Goal: Book appointment/travel/reservation

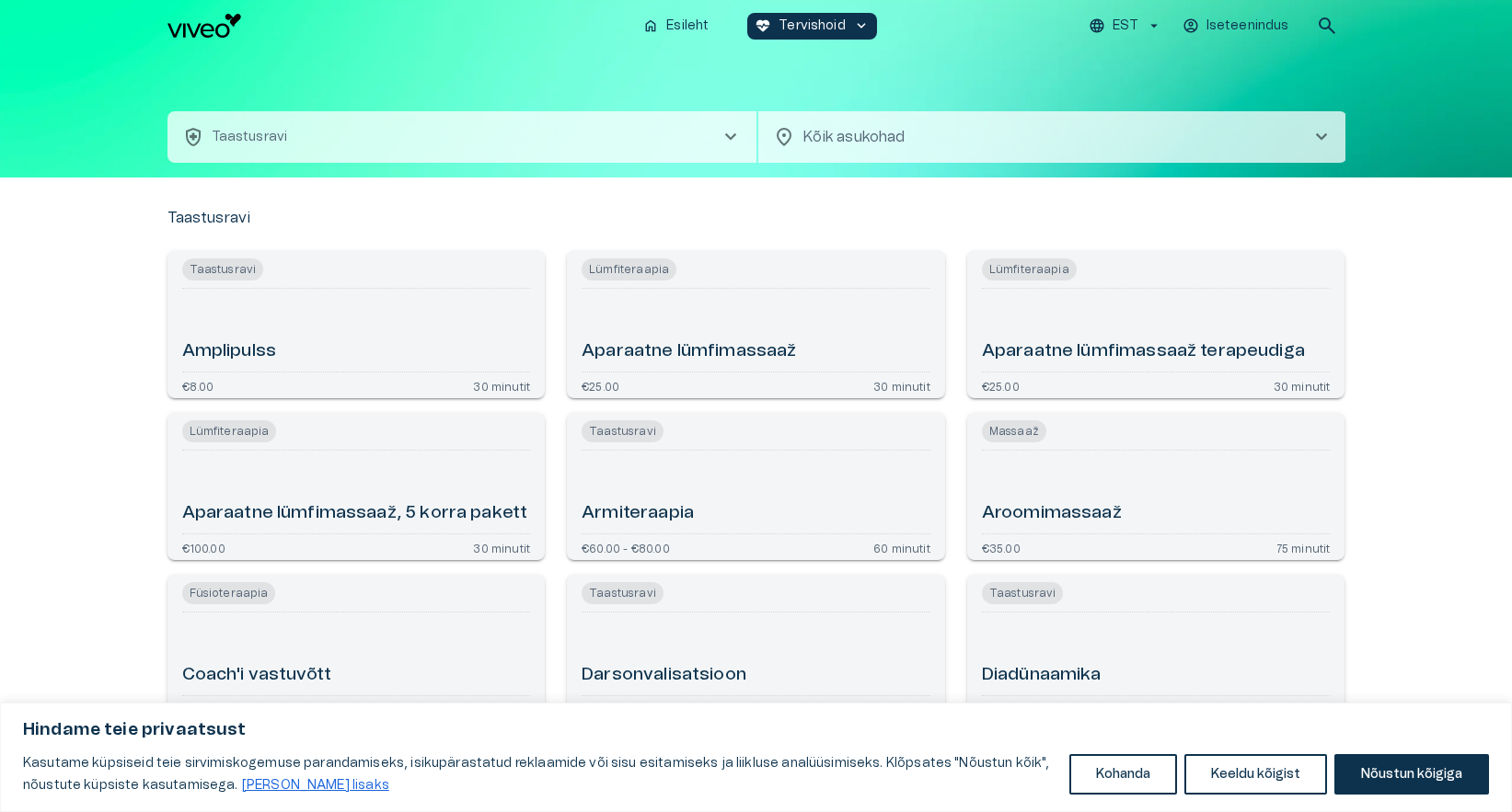
click at [1301, 131] on body "Hindame teie privaatsust Kasutame küpsiseid teie sirvimiskogemuse parandamiseks…" at bounding box center [756, 406] width 1512 height 812
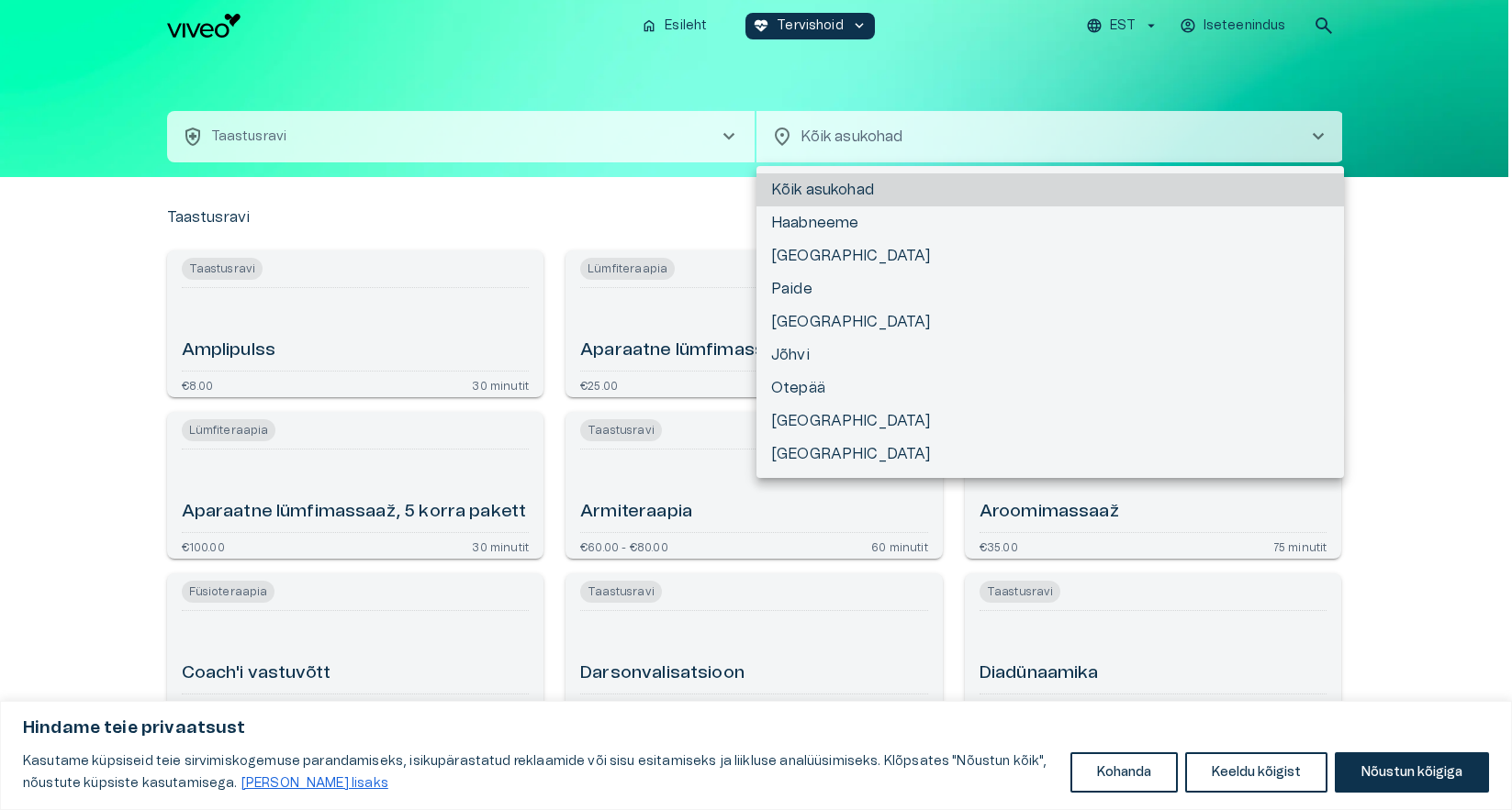
click at [800, 319] on li "[GEOGRAPHIC_DATA]" at bounding box center [1050, 323] width 588 height 33
type input "**********"
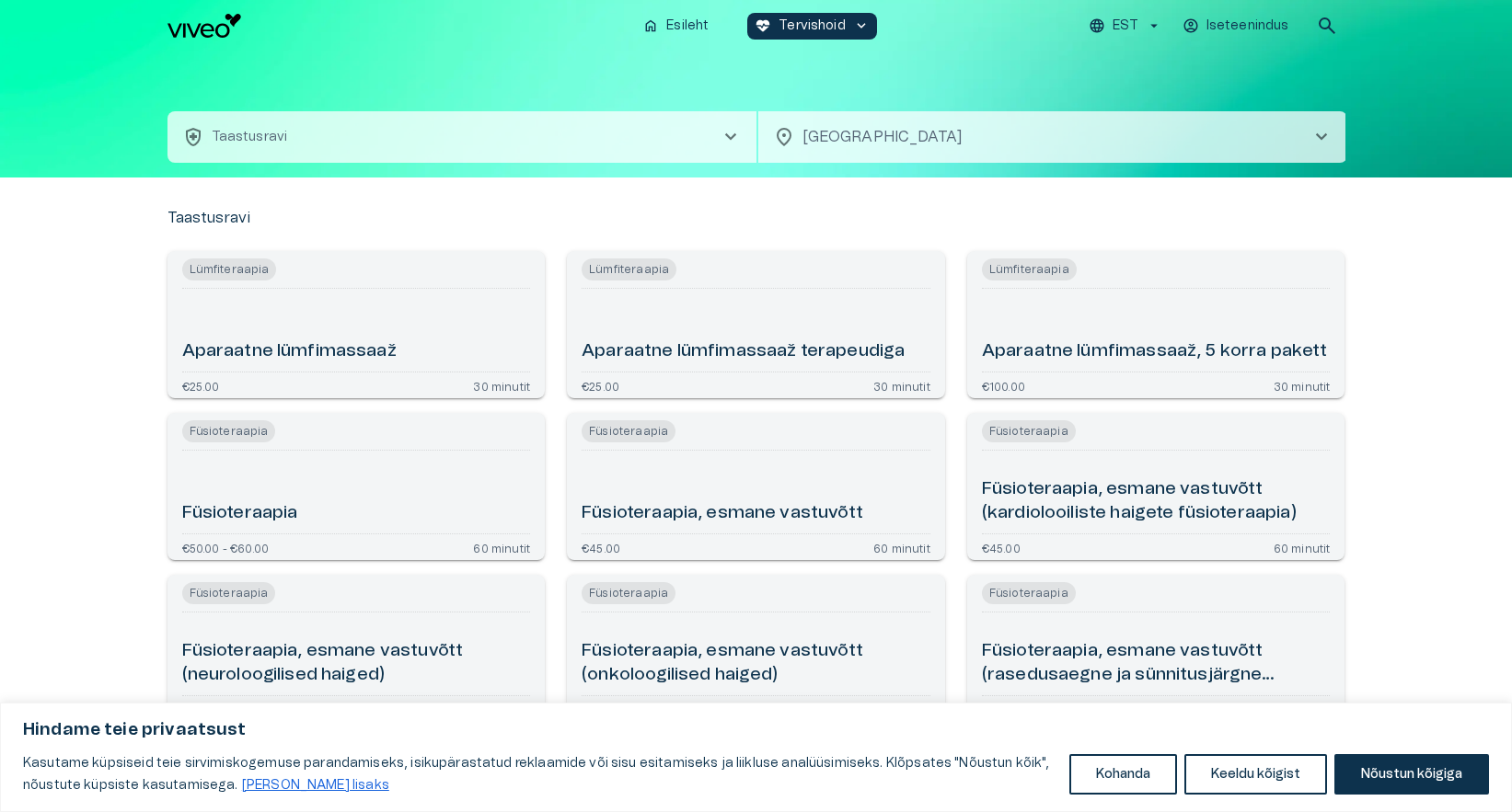
click at [1325, 136] on span "chevron_right" at bounding box center [1321, 137] width 22 height 22
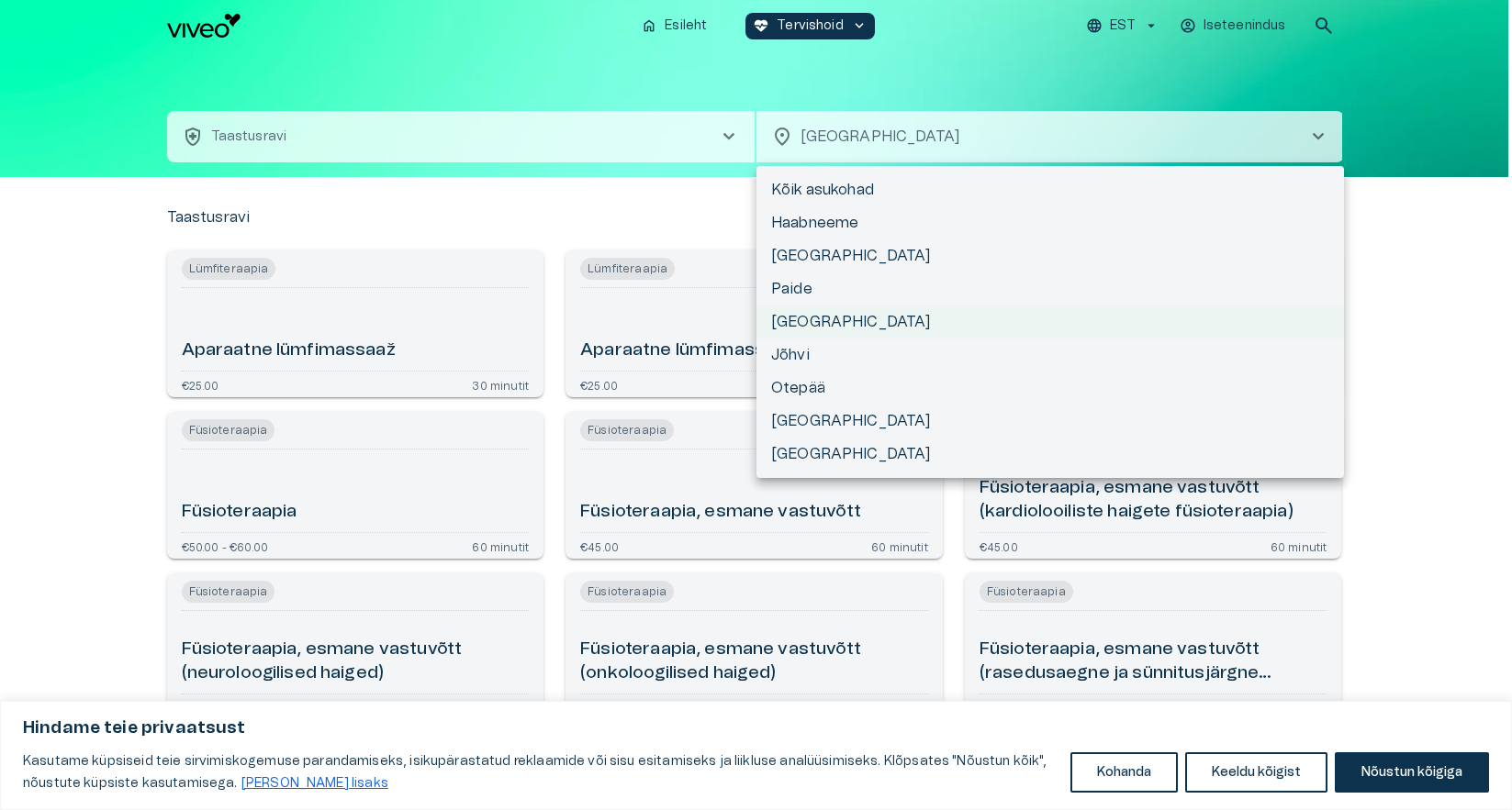
click at [804, 315] on li "[GEOGRAPHIC_DATA]" at bounding box center [1050, 323] width 588 height 33
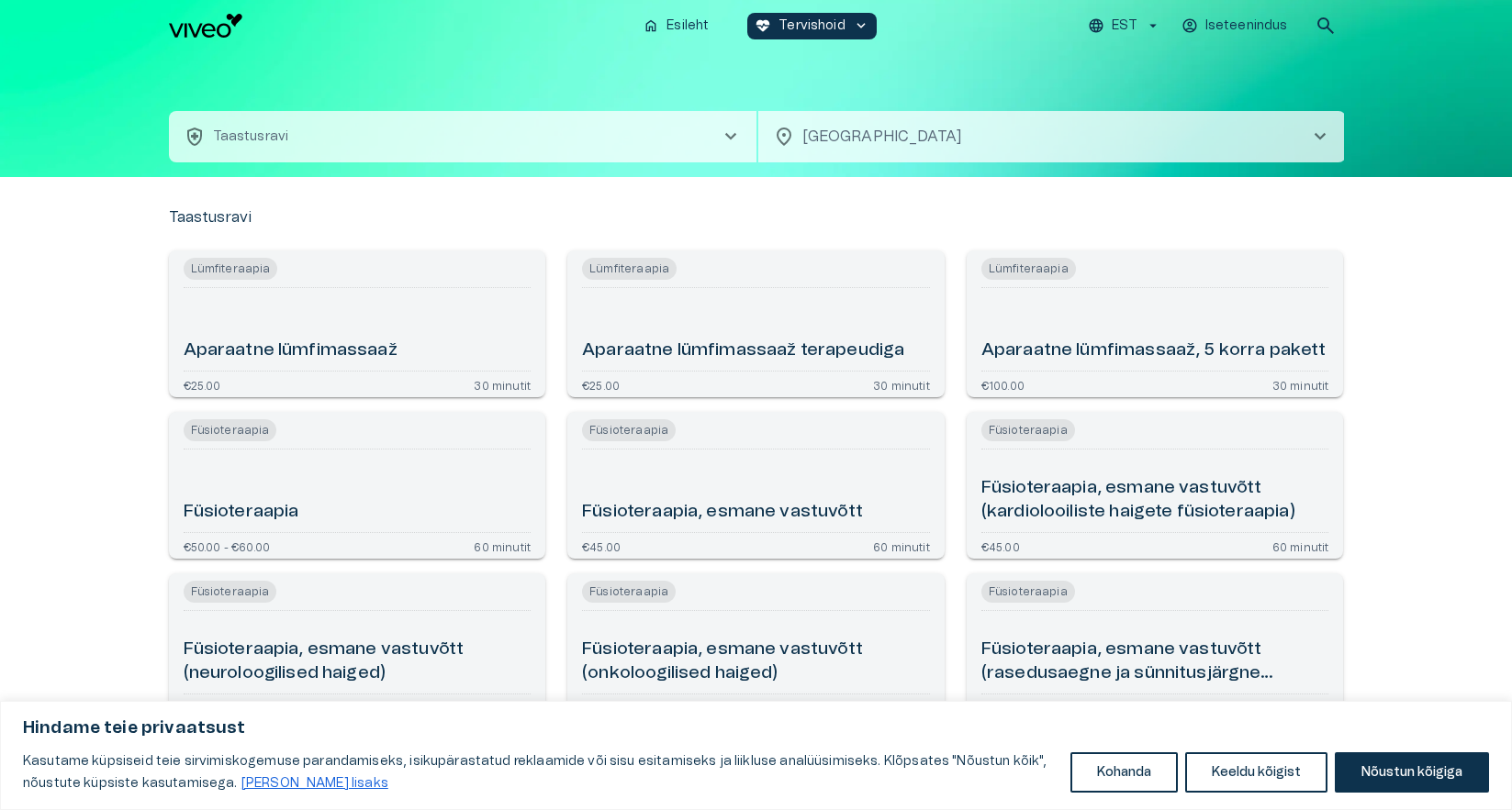
click at [828, 132] on body "Hindame teie privaatsust Kasutame küpsiseid teie sirvimiskogemuse parandamiseks…" at bounding box center [756, 405] width 1512 height 810
